Goal: Check status: Check status

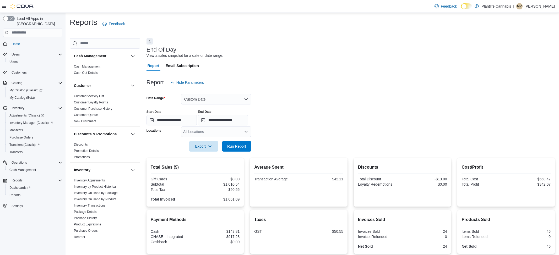
scroll to position [53, 0]
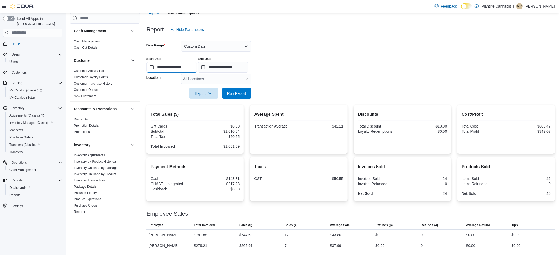
click at [191, 67] on input "**********" at bounding box center [172, 67] width 50 height 10
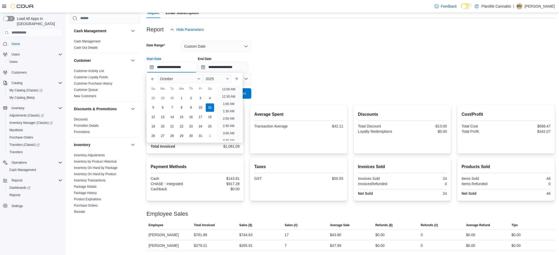
scroll to position [280, 0]
click at [354, 26] on div "Report Hide Parameters" at bounding box center [351, 29] width 409 height 10
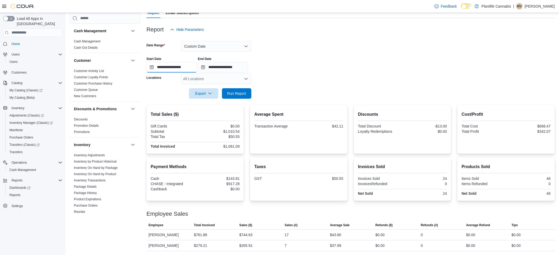
click at [183, 66] on input "**********" at bounding box center [172, 67] width 50 height 10
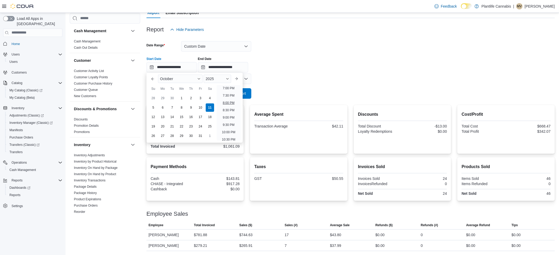
click at [227, 101] on li "8:00 PM" at bounding box center [229, 103] width 16 height 6
type input "**********"
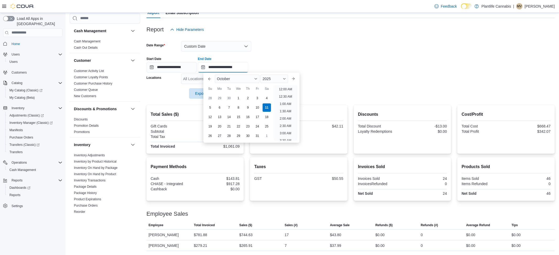
click at [243, 67] on input "**********" at bounding box center [223, 67] width 50 height 10
click at [284, 123] on li "10:30 PM" at bounding box center [286, 122] width 18 height 6
type input "**********"
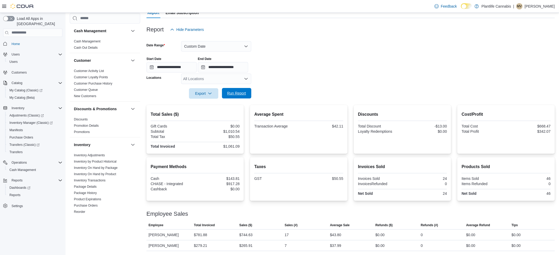
click at [237, 94] on span "Run Report" at bounding box center [236, 93] width 19 height 5
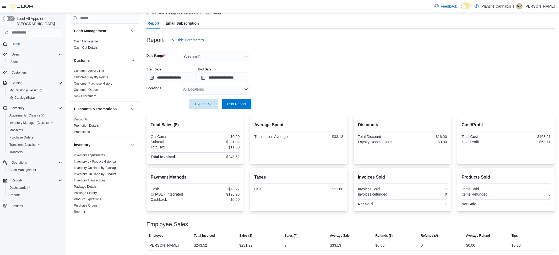
scroll to position [42, 0]
click at [205, 58] on button "Custom Date" at bounding box center [216, 57] width 70 height 10
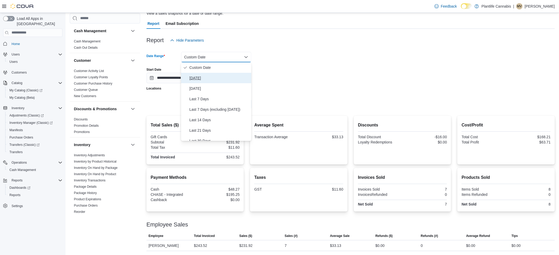
drag, startPoint x: 210, startPoint y: 79, endPoint x: 221, endPoint y: 92, distance: 16.7
click at [210, 79] on span "[DATE]" at bounding box center [220, 78] width 60 height 6
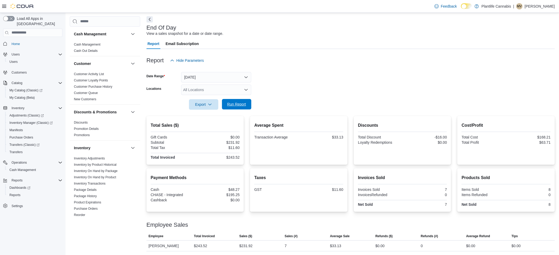
click at [233, 100] on span "Run Report" at bounding box center [236, 104] width 23 height 10
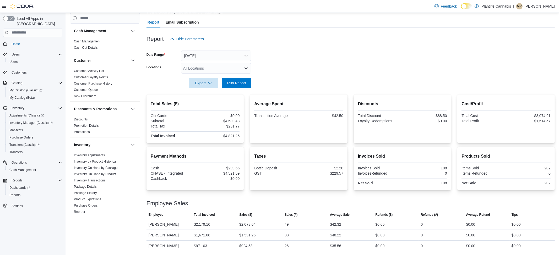
drag, startPoint x: 199, startPoint y: 47, endPoint x: 199, endPoint y: 57, distance: 9.4
click at [199, 47] on div at bounding box center [351, 47] width 409 height 6
click at [199, 56] on button "[DATE]" at bounding box center [216, 56] width 70 height 10
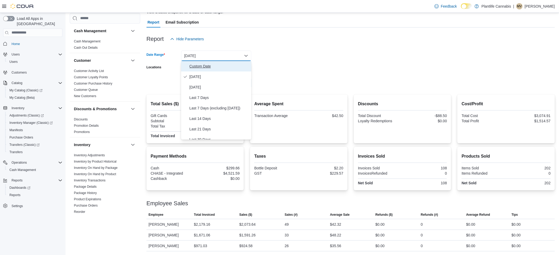
click at [200, 70] on button "Custom Date" at bounding box center [216, 66] width 70 height 10
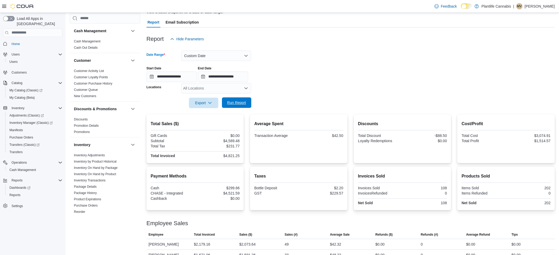
click at [233, 99] on span "Run Report" at bounding box center [236, 103] width 23 height 10
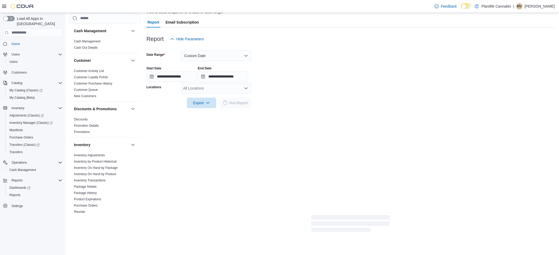
scroll to position [42, 0]
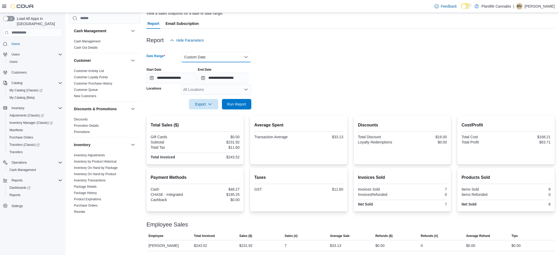
click at [197, 58] on button "Custom Date" at bounding box center [216, 57] width 70 height 10
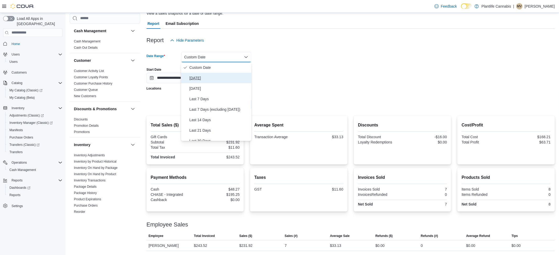
click at [191, 79] on span "[DATE]" at bounding box center [220, 78] width 60 height 6
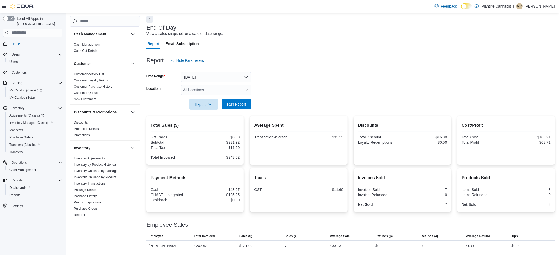
click at [241, 105] on span "Run Report" at bounding box center [236, 104] width 19 height 5
click at [226, 104] on span "Run Report" at bounding box center [236, 104] width 23 height 10
click at [237, 103] on span "Run Report" at bounding box center [236, 104] width 19 height 5
